Goal: Find specific page/section: Find specific page/section

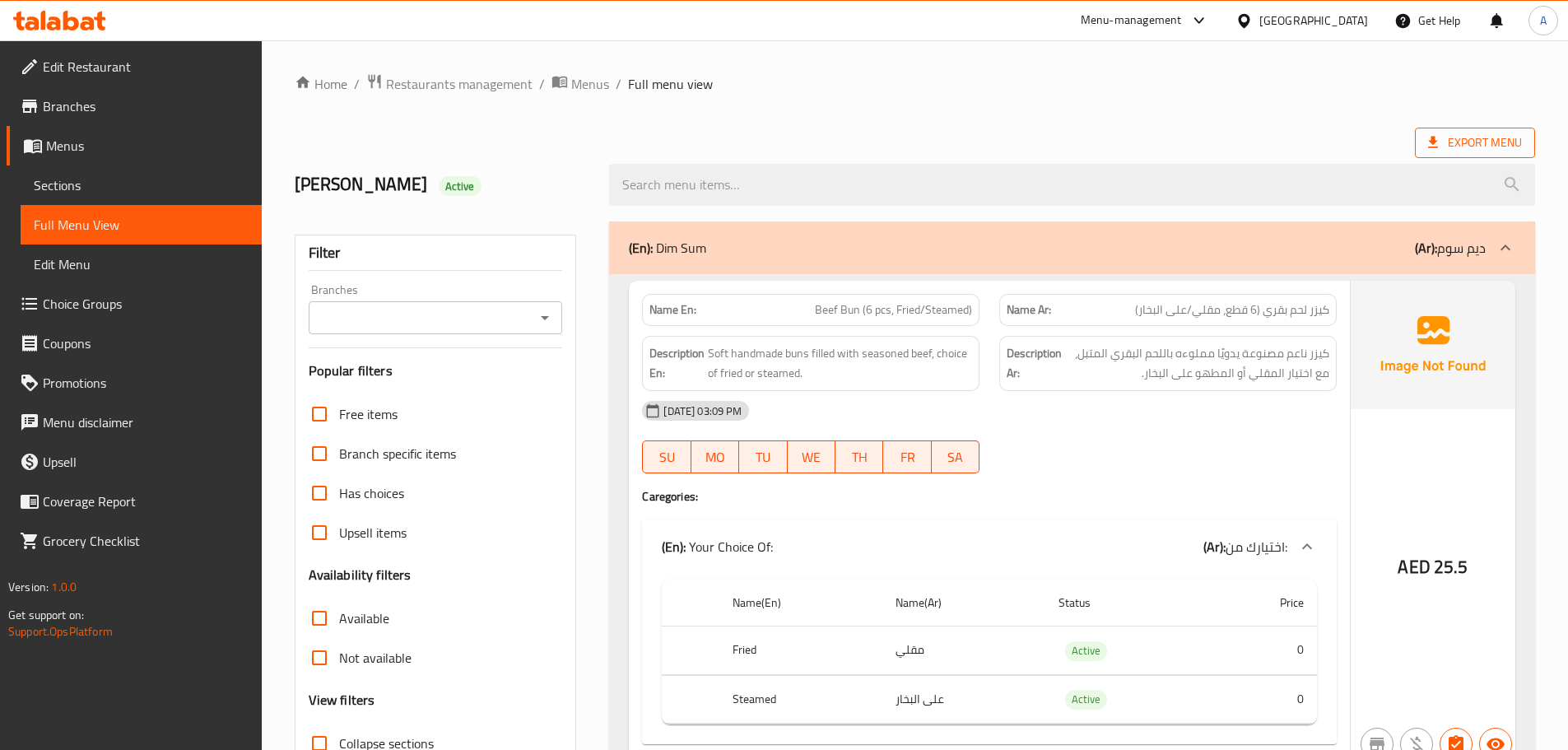
click at [1489, 138] on span "Export Menu" at bounding box center [1474, 143] width 94 height 21
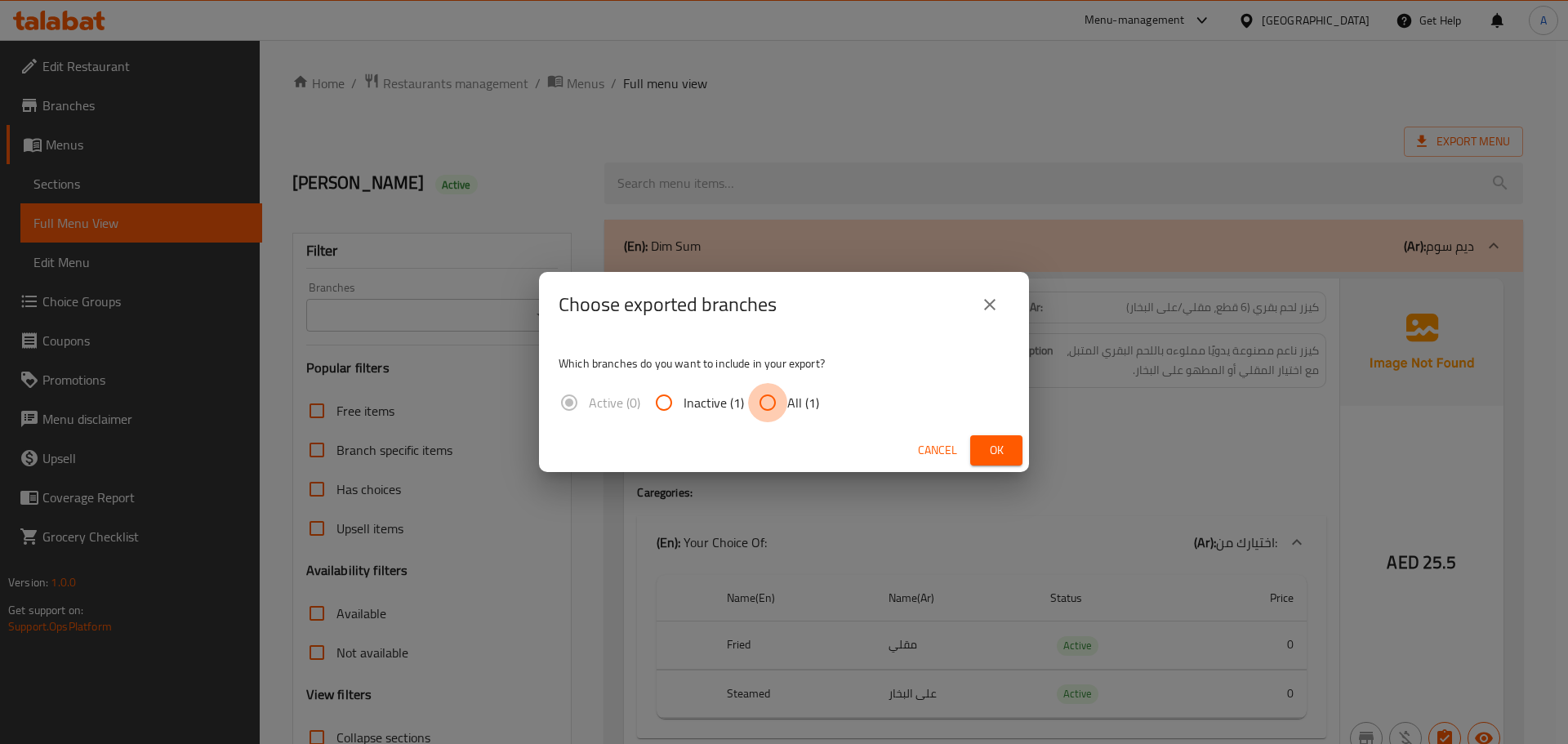
click at [778, 402] on input "All (1)" at bounding box center [767, 402] width 39 height 39
radio input "true"
click at [991, 442] on span "Ok" at bounding box center [995, 450] width 26 height 21
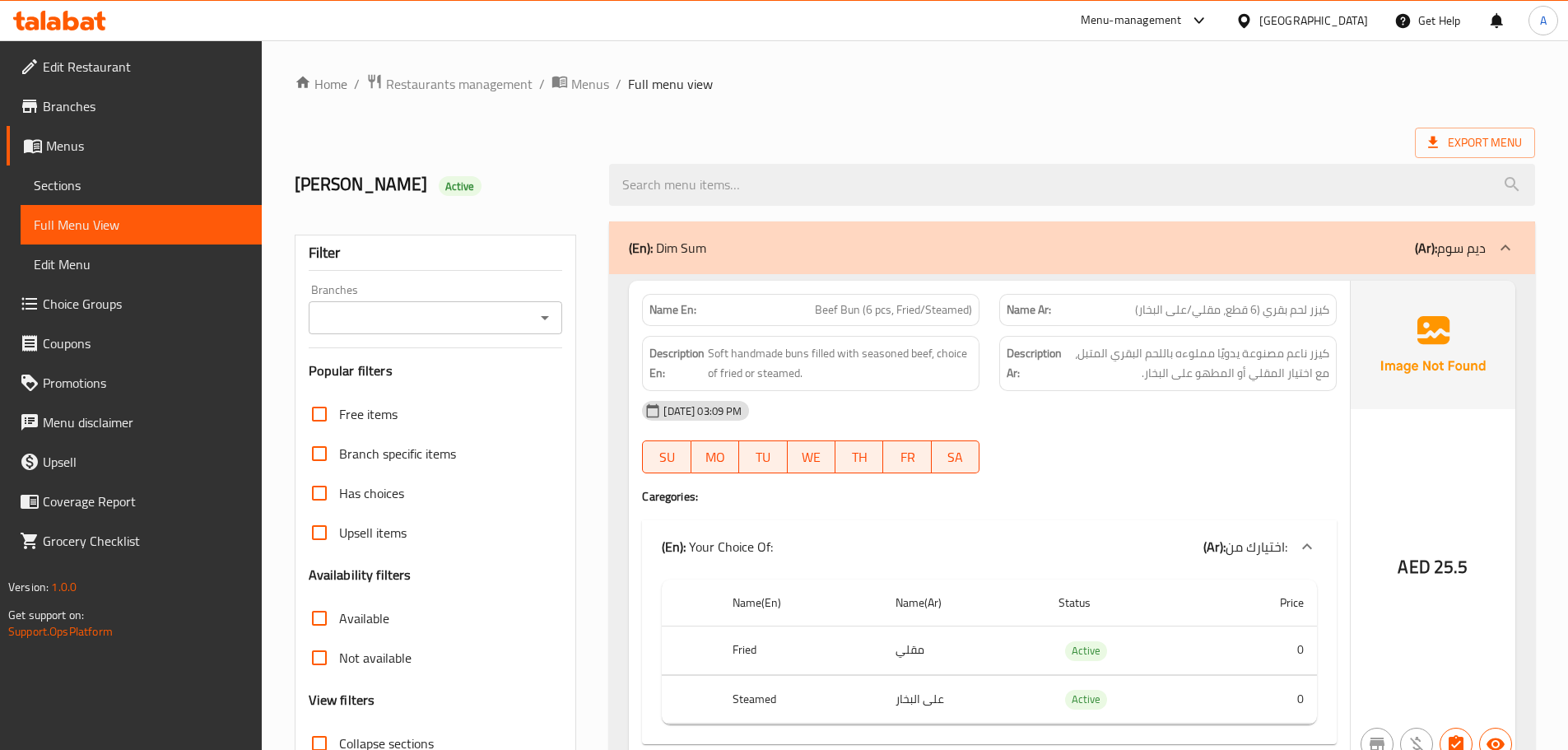
click at [516, 152] on div "salim Active" at bounding box center [443, 185] width 315 height 73
click at [110, 105] on span "Branches" at bounding box center [146, 106] width 206 height 20
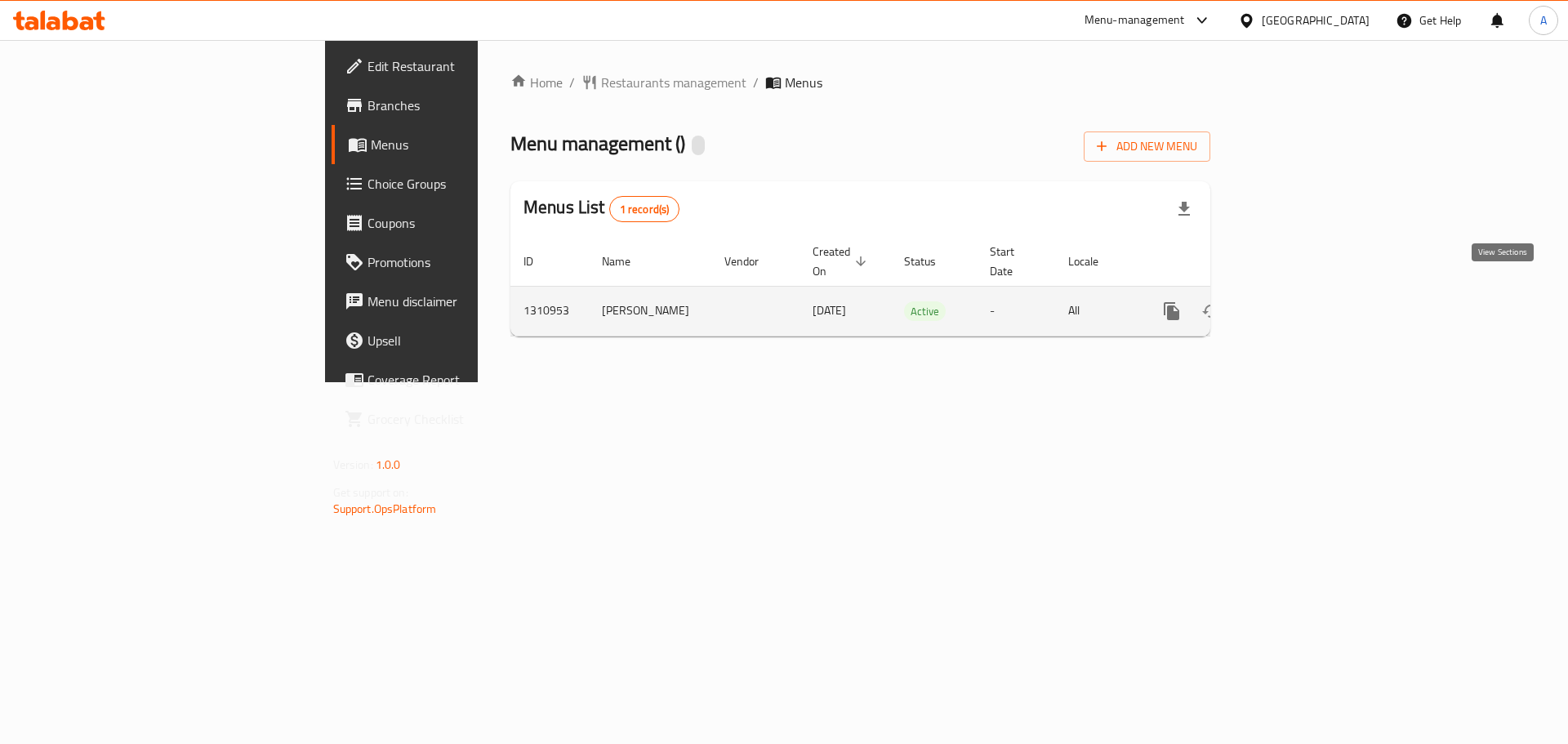
click at [1297, 303] on icon "enhanced table" at bounding box center [1289, 311] width 14 height 14
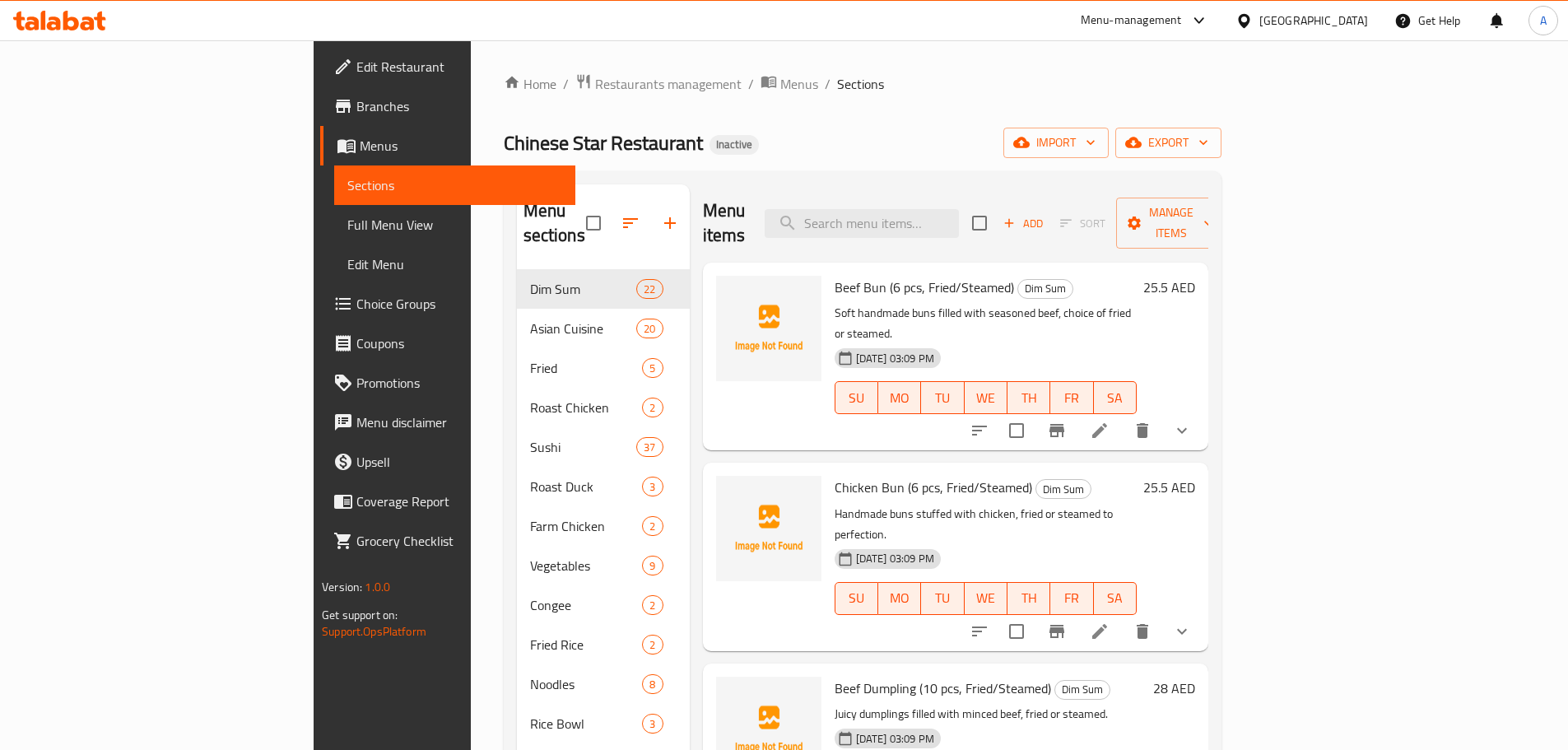
click at [347, 226] on span "Full Menu View" at bounding box center [454, 225] width 215 height 20
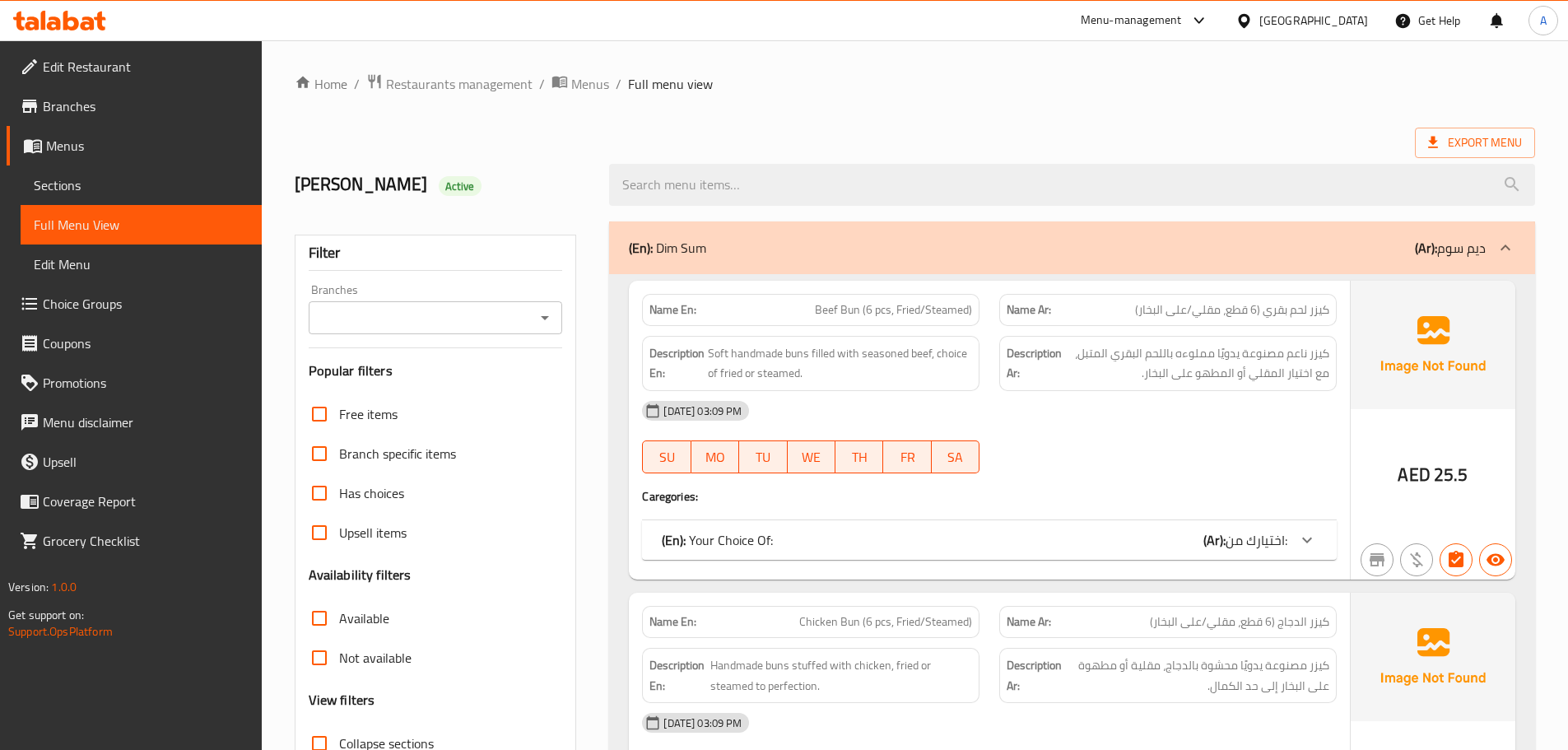
scroll to position [247, 0]
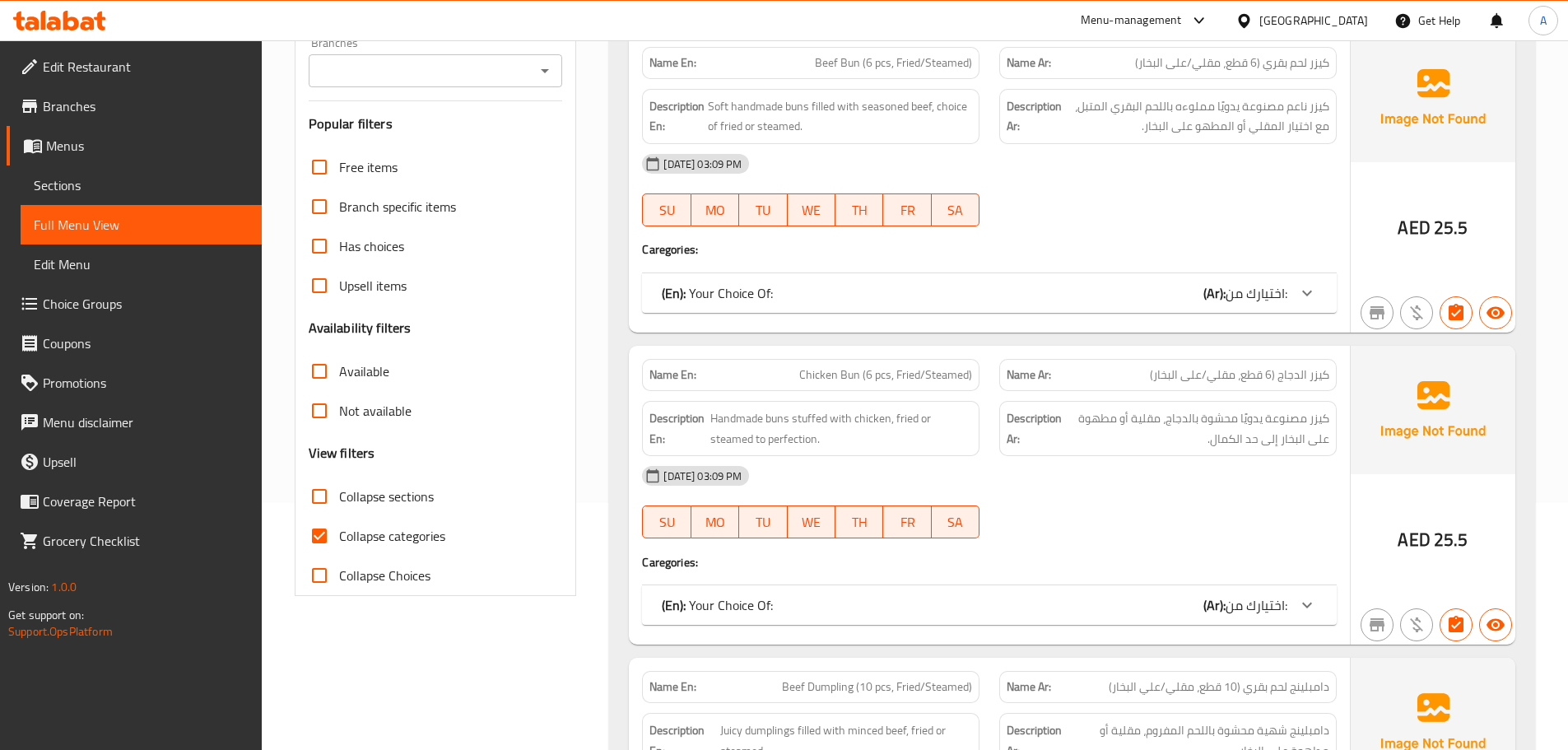
click at [390, 526] on span "Collapse categories" at bounding box center [392, 536] width 107 height 20
click at [339, 526] on input "Collapse categories" at bounding box center [319, 535] width 39 height 39
checkbox input "false"
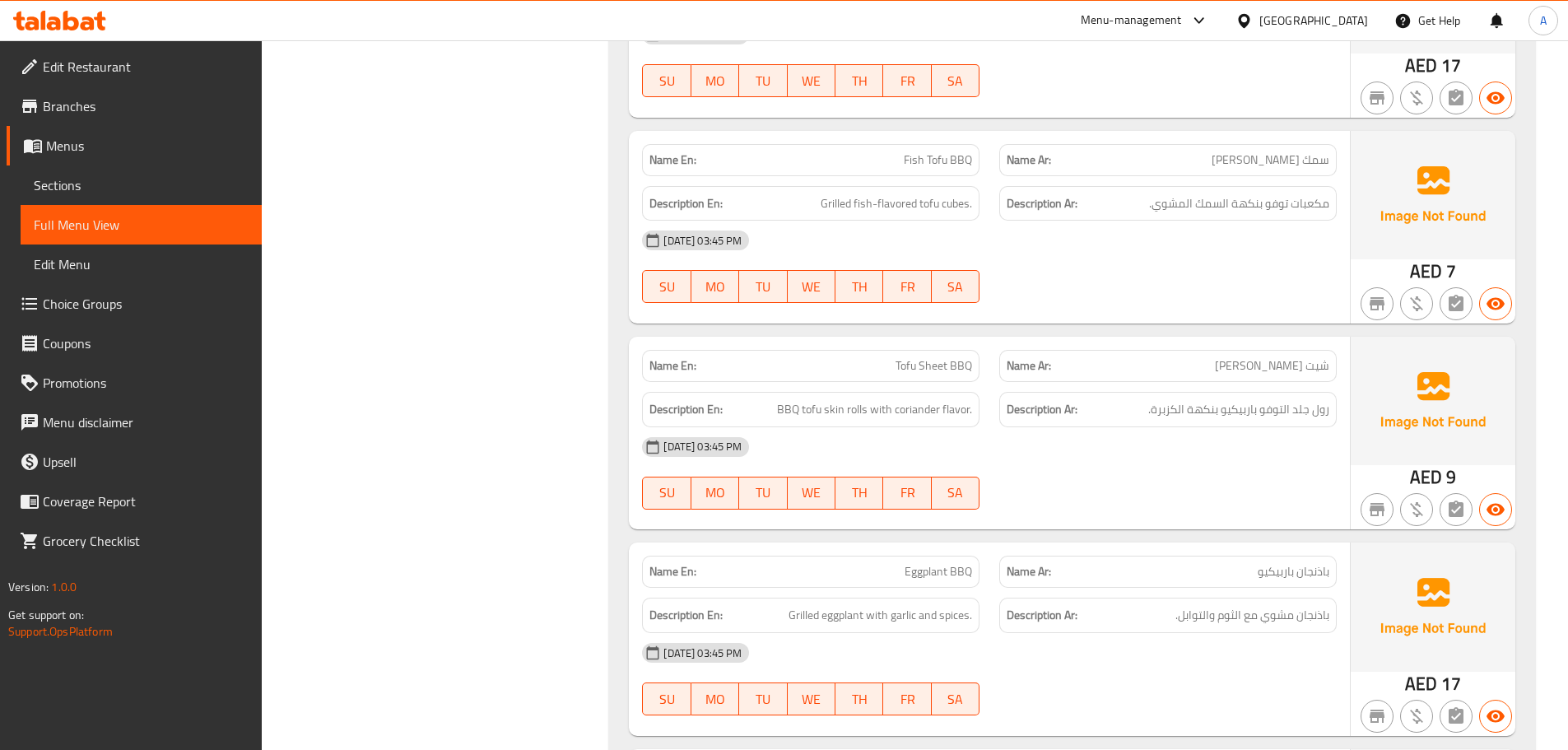
scroll to position [67710, 0]
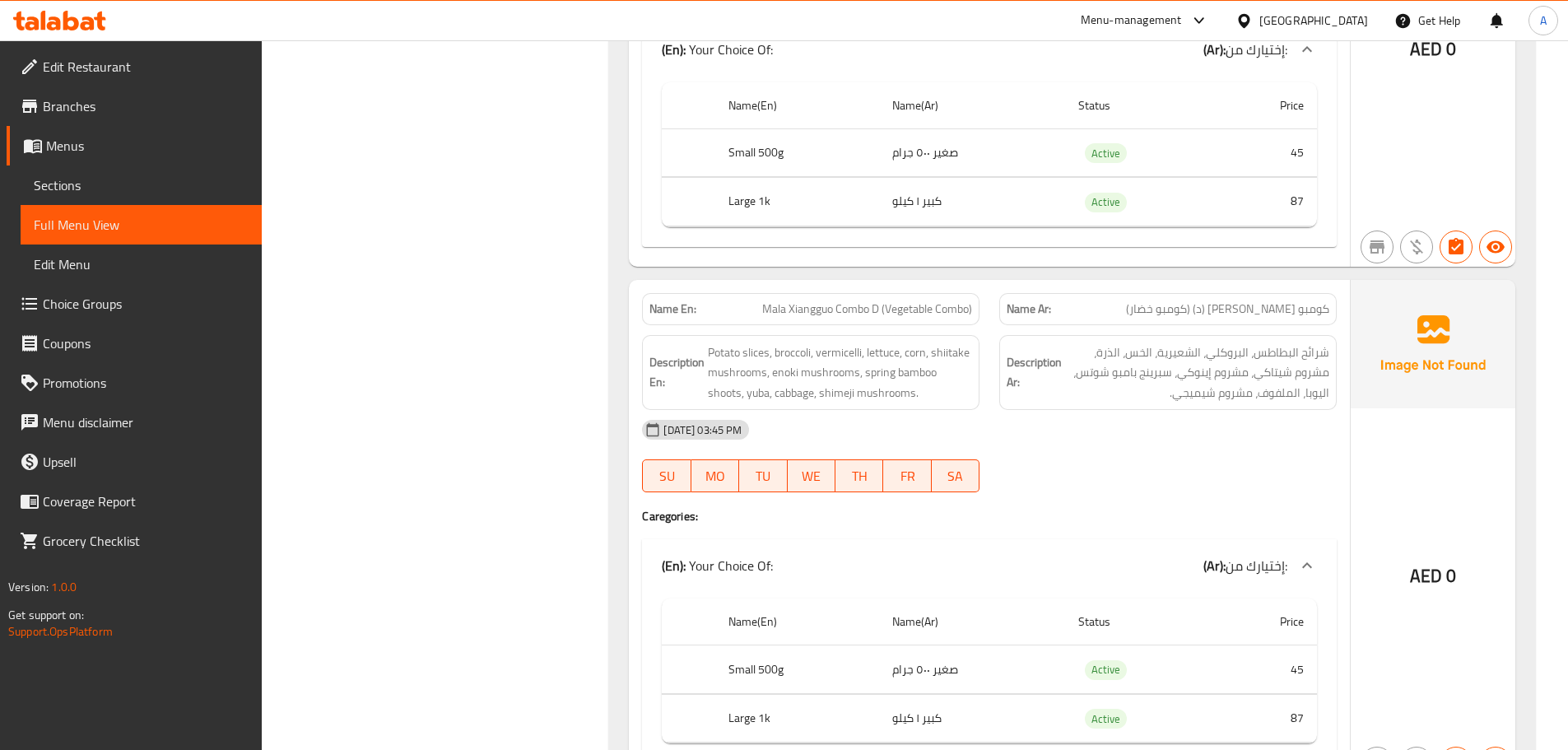
scroll to position [61059, 0]
